Goal: Information Seeking & Learning: Find specific fact

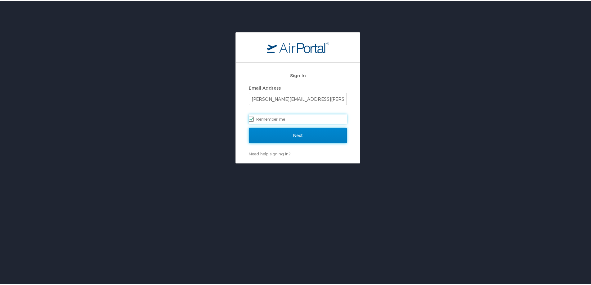
click at [290, 135] on input "Next" at bounding box center [298, 135] width 98 height 16
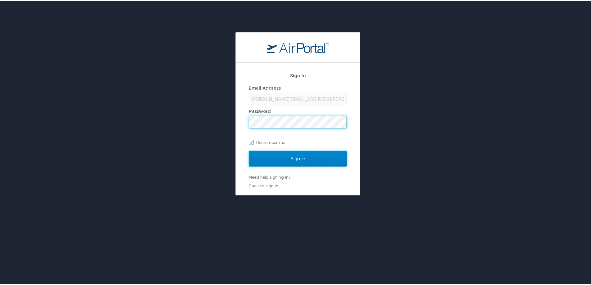
click at [281, 154] on input "Sign In" at bounding box center [298, 158] width 98 height 16
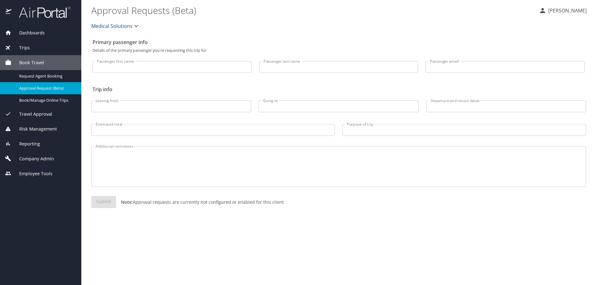
click at [46, 145] on div "Reporting" at bounding box center [40, 144] width 71 height 7
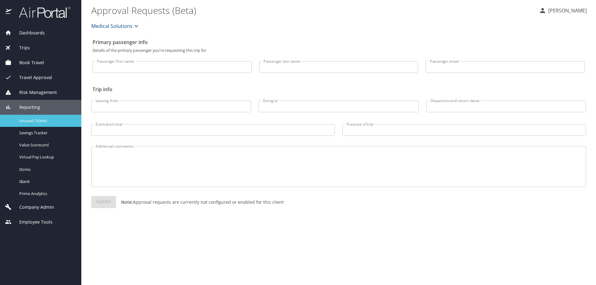
click at [37, 117] on div "Unused Tickets" at bounding box center [40, 120] width 71 height 7
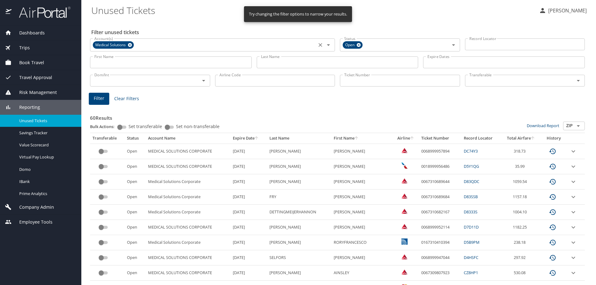
click at [131, 45] on icon at bounding box center [130, 45] width 4 height 4
click at [353, 84] on input "Ticket Number" at bounding box center [400, 81] width 120 height 12
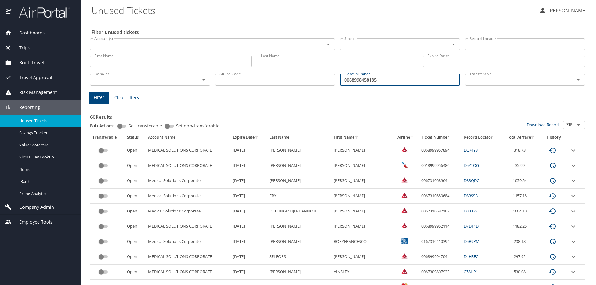
type input "0068998458135"
click at [97, 96] on span "Filter" at bounding box center [99, 98] width 11 height 8
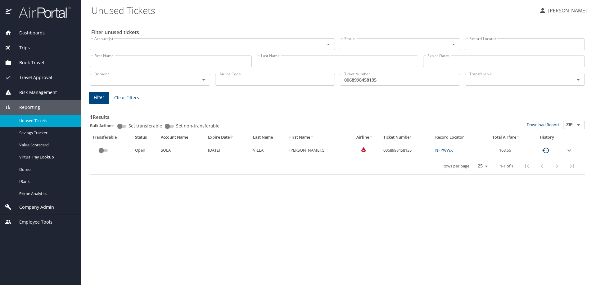
click at [567, 149] on icon "expand row" at bounding box center [568, 150] width 7 height 7
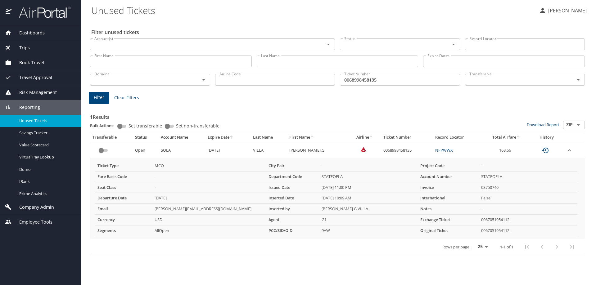
click at [395, 81] on input "0068998458135" at bounding box center [400, 80] width 120 height 12
click at [39, 33] on span "Dashboards" at bounding box center [27, 32] width 33 height 7
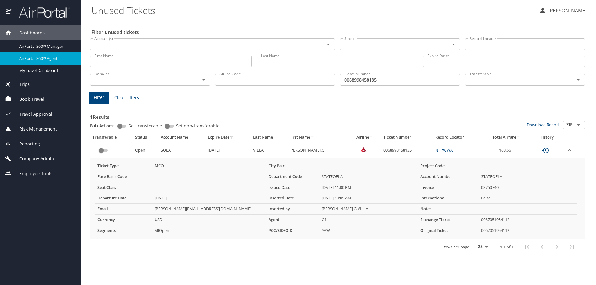
click at [38, 60] on span "AirPortal 360™ Agent" at bounding box center [46, 59] width 55 height 6
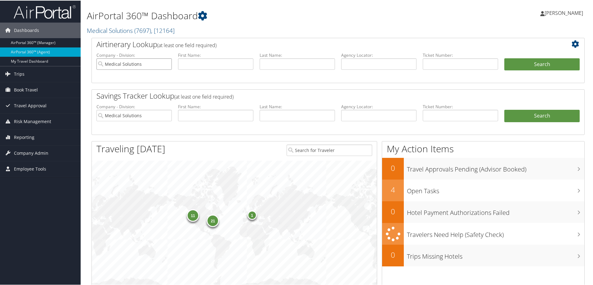
click at [168, 63] on input "Medical Solutions" at bounding box center [133, 63] width 75 height 11
click at [190, 63] on input "text" at bounding box center [215, 63] width 75 height 11
type input "scott"
type input "clark"
click at [523, 65] on button "Search" at bounding box center [541, 64] width 75 height 12
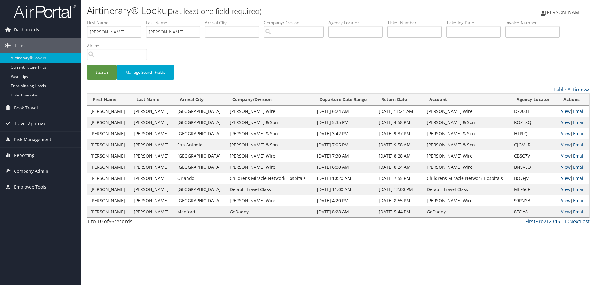
click at [515, 146] on td "GJGMLR" at bounding box center [534, 144] width 47 height 11
drag, startPoint x: 515, startPoint y: 146, endPoint x: 28, endPoint y: 172, distance: 488.1
click at [28, 172] on span "Company Admin" at bounding box center [31, 172] width 34 height 16
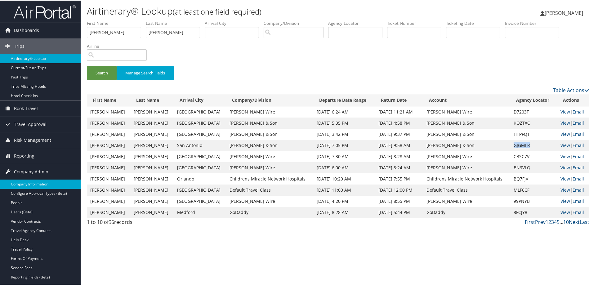
click at [32, 182] on link "Company Information" at bounding box center [40, 183] width 81 height 9
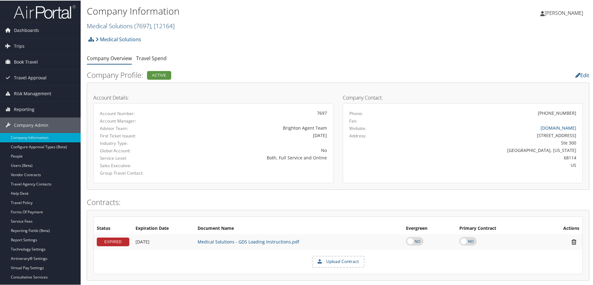
click at [124, 24] on link "Medical Solutions ( 7697 ) , [ 12164 ]" at bounding box center [131, 25] width 88 height 8
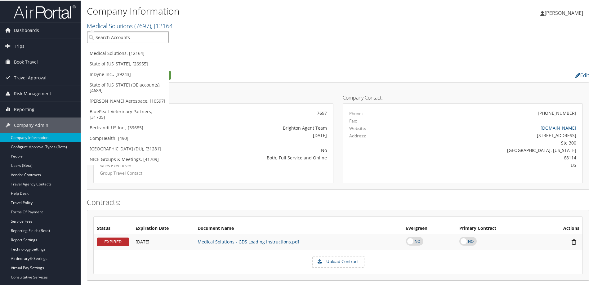
click at [124, 39] on input "search" at bounding box center [128, 36] width 82 height 11
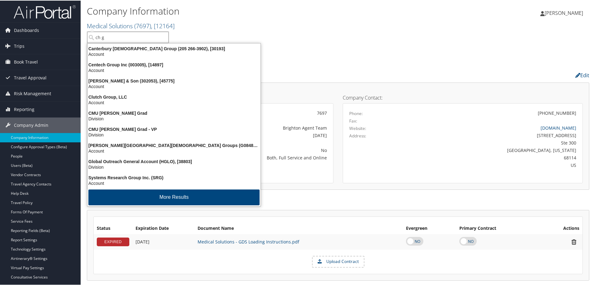
type input "ch"
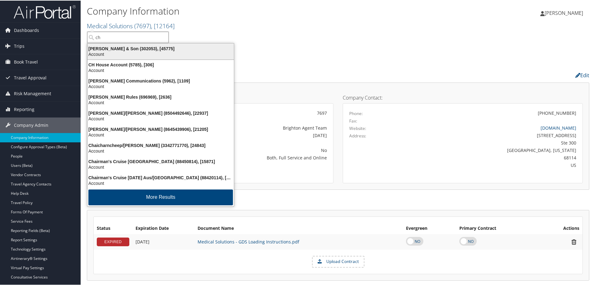
click at [123, 54] on div "Account" at bounding box center [161, 54] width 154 height 6
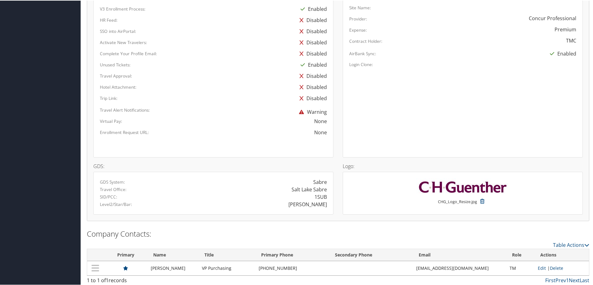
scroll to position [341, 0]
